Goal: Transaction & Acquisition: Purchase product/service

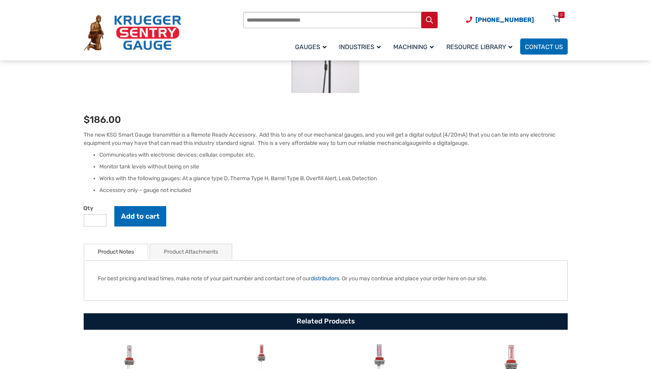
scroll to position [196, 0]
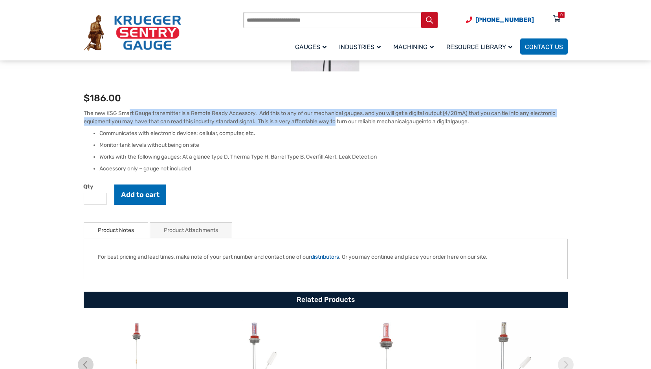
drag, startPoint x: 128, startPoint y: 113, endPoint x: 318, endPoint y: 127, distance: 190.1
click at [318, 127] on div "The new KSG Smart Gauge transmitter is a Remote Ready Accessory. Add this to an…" at bounding box center [326, 141] width 484 height 64
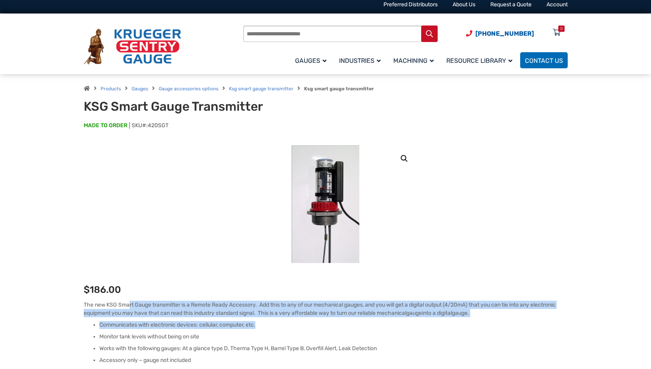
scroll to position [0, 0]
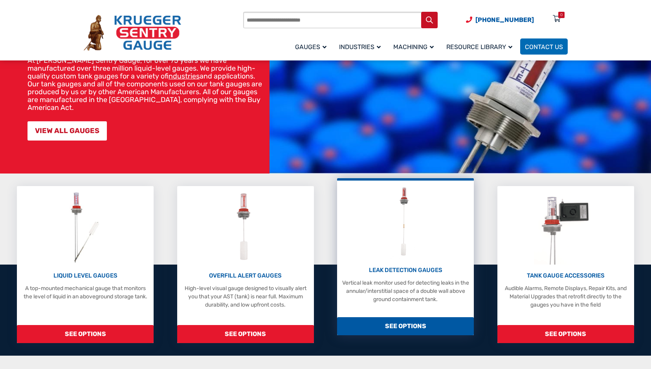
click at [398, 215] on img at bounding box center [405, 222] width 31 height 75
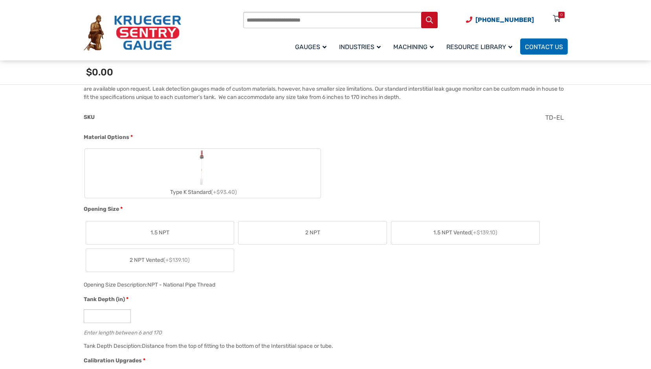
scroll to position [275, 0]
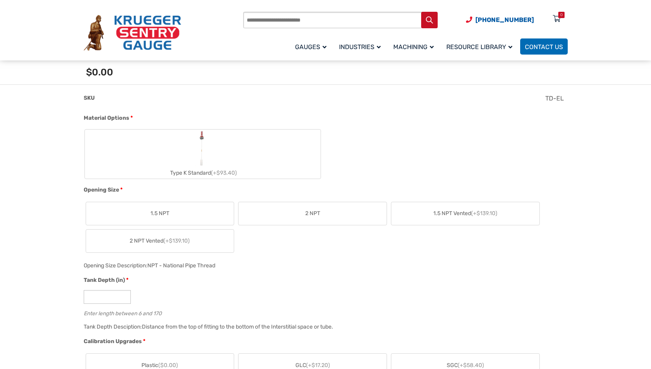
click at [266, 154] on label "Type K Standard (+$93.40)" at bounding box center [203, 154] width 236 height 49
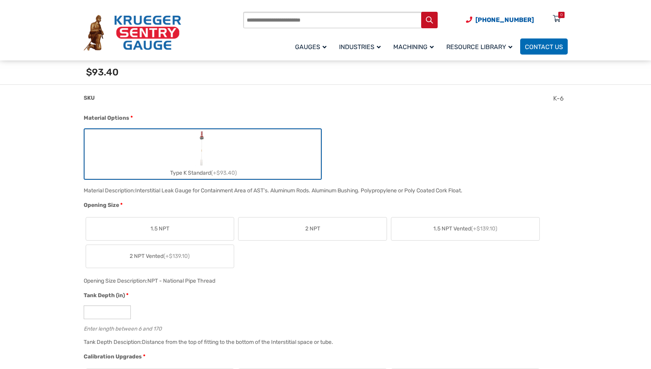
click at [296, 217] on div "2 NPT" at bounding box center [312, 229] width 149 height 24
click at [297, 222] on label "2 NPT" at bounding box center [312, 229] width 148 height 23
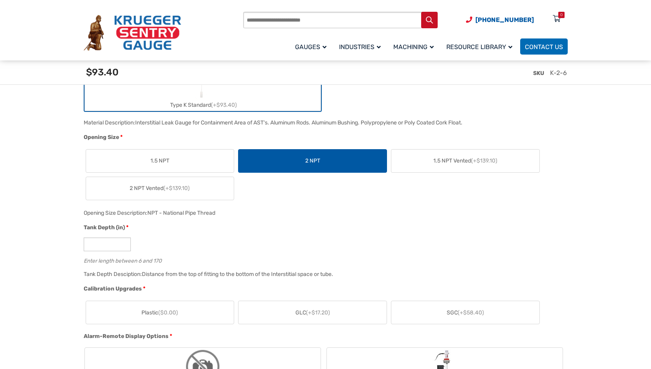
scroll to position [393, 0]
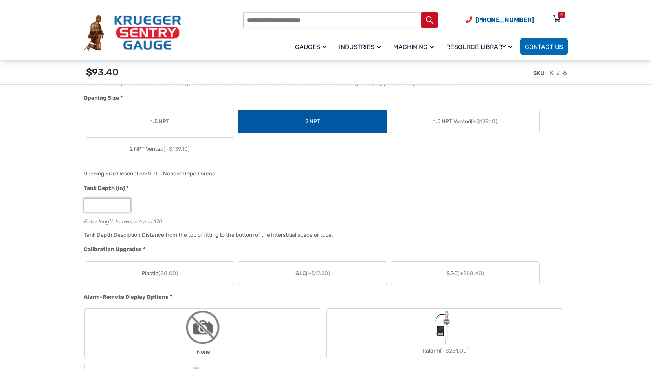
drag, startPoint x: 115, startPoint y: 212, endPoint x: 83, endPoint y: 212, distance: 31.8
click at [84, 212] on input "*" at bounding box center [107, 205] width 47 height 14
drag, startPoint x: 95, startPoint y: 209, endPoint x: 99, endPoint y: 209, distance: 4.0
click at [95, 209] on input "*" at bounding box center [107, 205] width 47 height 14
click at [106, 207] on input "*" at bounding box center [107, 205] width 47 height 14
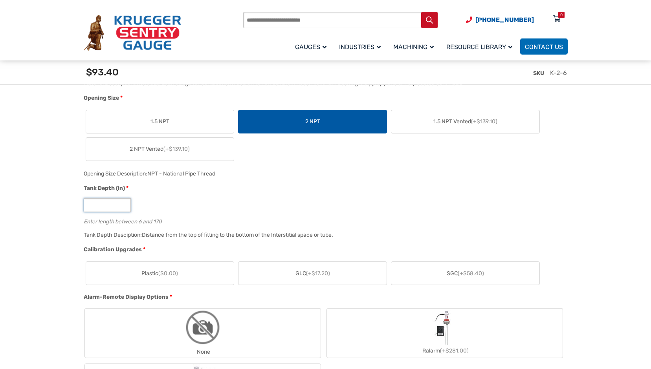
drag, startPoint x: 108, startPoint y: 207, endPoint x: 55, endPoint y: 207, distance: 52.2
drag, startPoint x: 174, startPoint y: 232, endPoint x: 340, endPoint y: 236, distance: 166.2
click at [333, 236] on div "Distance from the top of fitting to the bottom of the Interstitial space or tub…" at bounding box center [237, 235] width 191 height 7
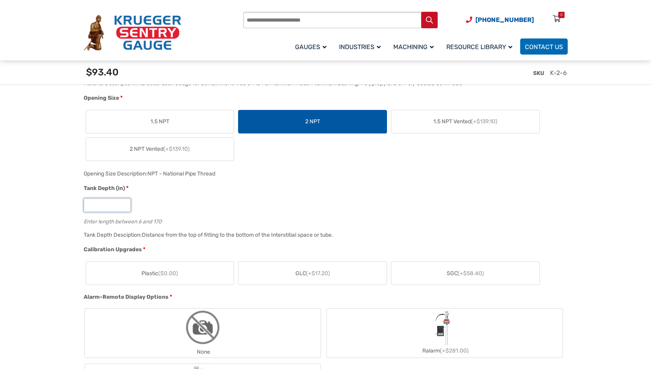
click at [108, 212] on input "*" at bounding box center [107, 205] width 47 height 14
drag, startPoint x: 101, startPoint y: 207, endPoint x: 62, endPoint y: 210, distance: 38.9
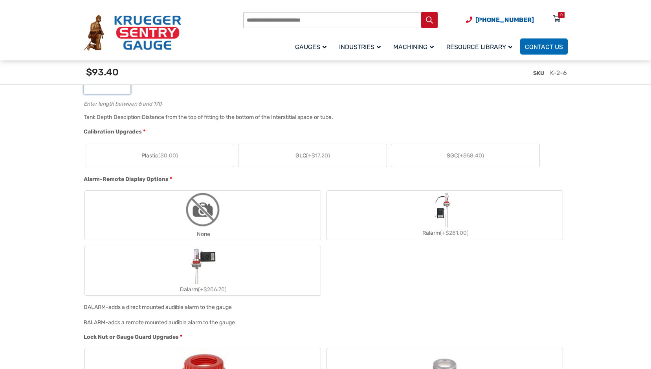
scroll to position [471, 0]
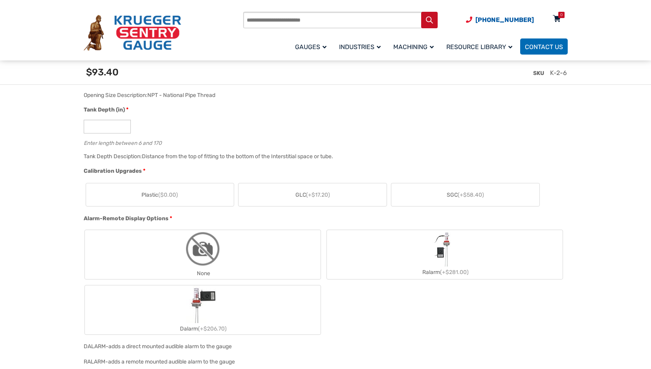
click at [562, 21] on div "0" at bounding box center [557, 21] width 20 height 14
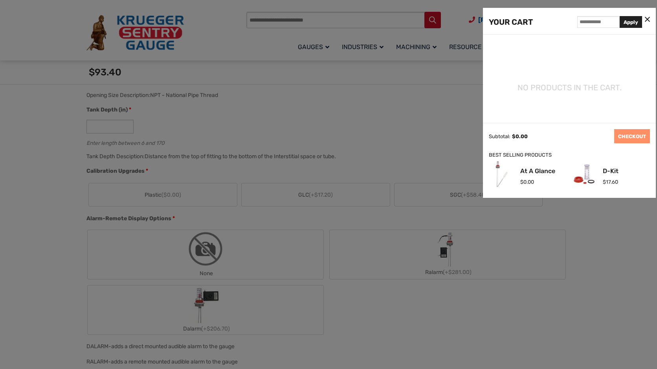
click at [372, 86] on div at bounding box center [328, 184] width 657 height 369
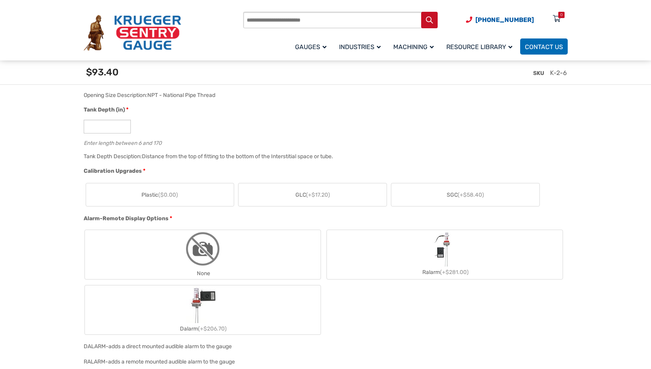
click at [194, 24] on div "Products search [PHONE_NUMBER] Menu 0 Menu Account [GEOGRAPHIC_DATA] Liquid Lev…" at bounding box center [326, 33] width 484 height 46
click at [160, 30] on img at bounding box center [132, 33] width 97 height 36
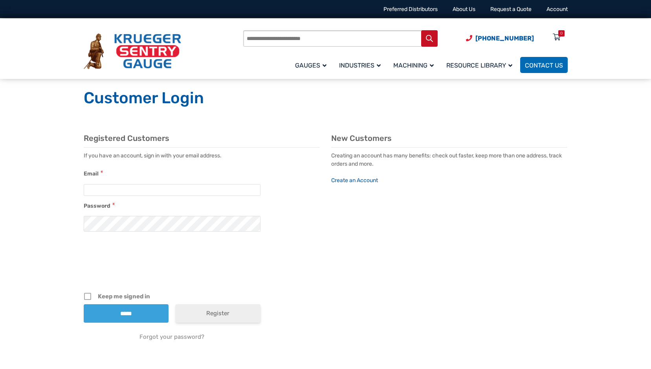
click at [185, 180] on div "Email" at bounding box center [172, 175] width 177 height 11
click at [177, 195] on input "Email" at bounding box center [172, 190] width 177 height 12
type input "**********"
drag, startPoint x: 581, startPoint y: 1, endPoint x: 428, endPoint y: 231, distance: 276.4
click at [428, 231] on section "**********" at bounding box center [326, 248] width 484 height 229
